Goal: Transaction & Acquisition: Purchase product/service

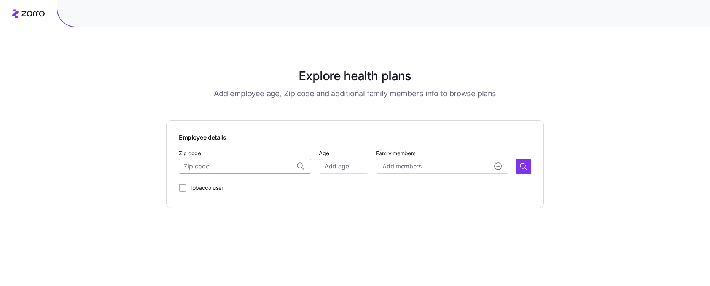
click at [193, 161] on input "Zip code" at bounding box center [245, 166] width 132 height 15
type input "85258"
click at [185, 185] on input "Tobacco user" at bounding box center [183, 188] width 8 height 8
click at [185, 187] on input "Tobacco user" at bounding box center [183, 188] width 8 height 8
checkbox input "false"
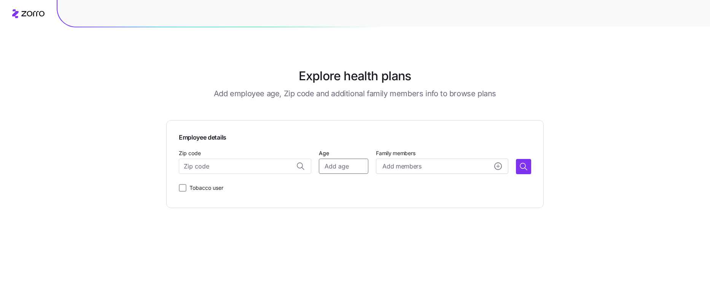
click at [334, 165] on input "Age" at bounding box center [343, 166] width 49 height 15
type input "45"
click at [412, 161] on button "Add members" at bounding box center [442, 166] width 132 height 15
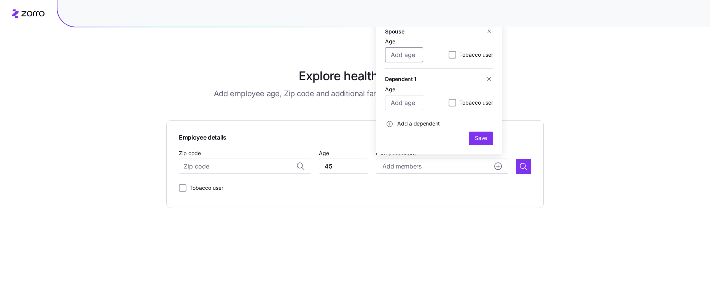
click at [414, 55] on input "Age" at bounding box center [404, 54] width 38 height 15
type input "45"
click at [389, 104] on input "Age" at bounding box center [404, 102] width 38 height 15
type input "9"
click at [388, 122] on icon "add icon" at bounding box center [390, 124] width 6 height 6
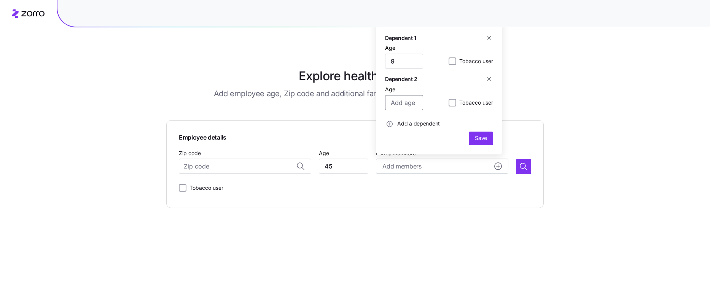
click at [394, 104] on input "Age" at bounding box center [404, 102] width 38 height 15
type input "7"
click at [480, 138] on span "Save" at bounding box center [481, 138] width 12 height 8
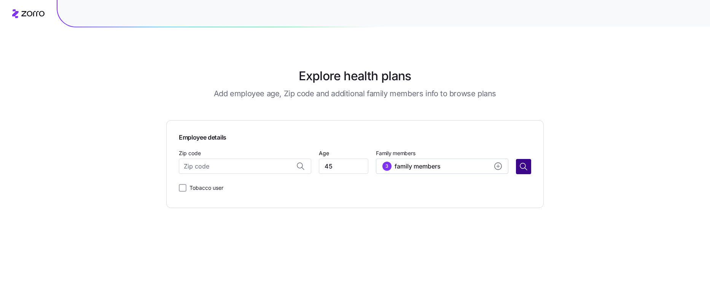
click at [518, 164] on button "button" at bounding box center [523, 166] width 15 height 15
click at [210, 167] on input "Zip code" at bounding box center [245, 166] width 132 height 15
click at [275, 185] on span "85258, [GEOGRAPHIC_DATA], [GEOGRAPHIC_DATA]" at bounding box center [252, 187] width 107 height 10
type input "85258, [GEOGRAPHIC_DATA], [GEOGRAPHIC_DATA]"
click at [526, 164] on icon "button" at bounding box center [523, 166] width 9 height 9
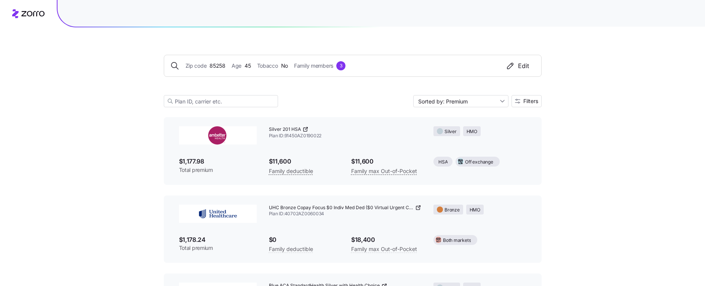
scroll to position [1332, 0]
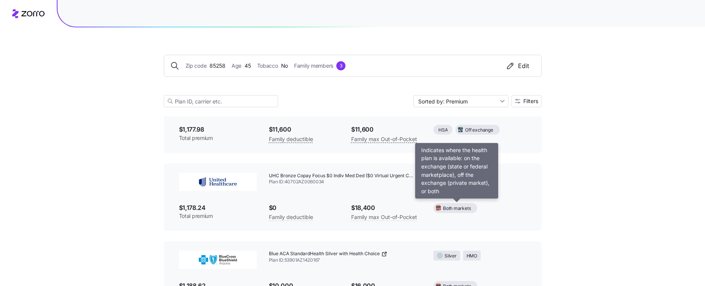
click at [457, 206] on span "Both markets" at bounding box center [457, 208] width 28 height 7
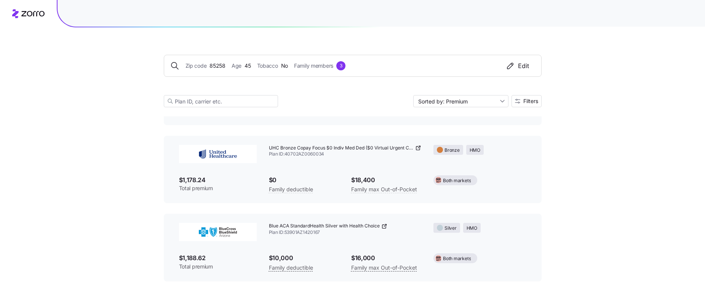
scroll to position [1370, 0]
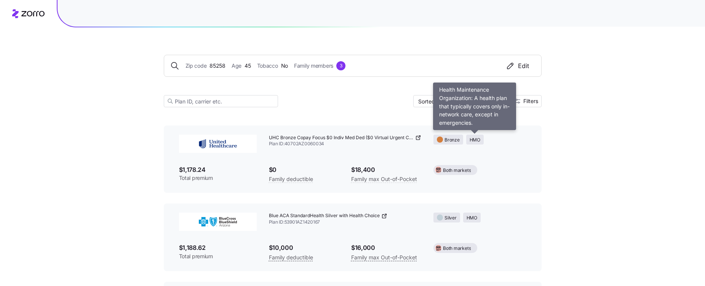
click at [475, 140] on span "HMO" at bounding box center [474, 140] width 11 height 7
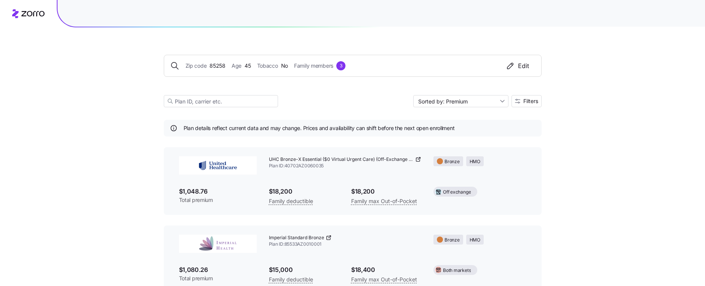
scroll to position [0, 0]
